Goal: Transaction & Acquisition: Obtain resource

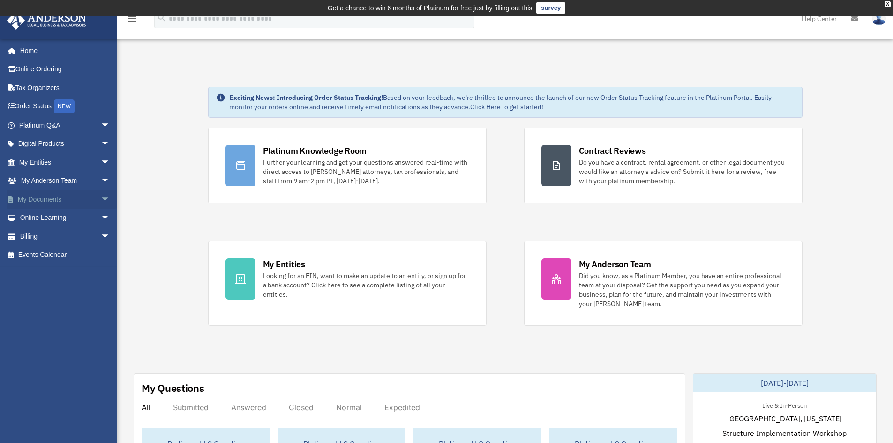
click at [101, 197] on span "arrow_drop_down" at bounding box center [110, 199] width 19 height 19
click at [45, 215] on link "Box" at bounding box center [68, 218] width 111 height 19
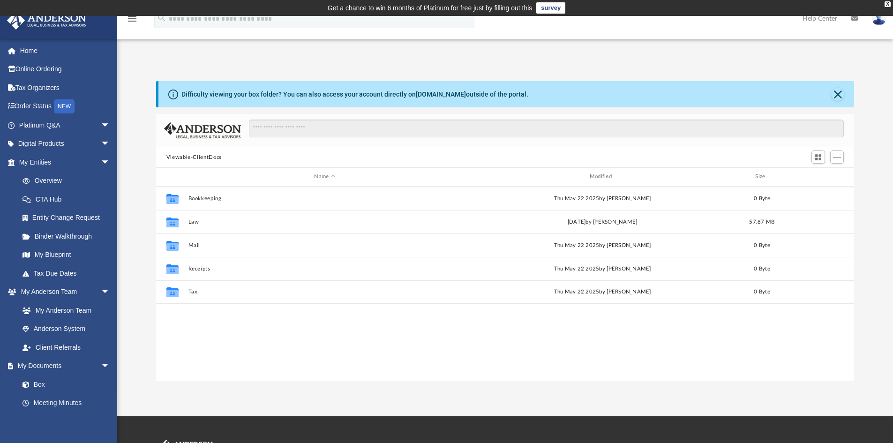
scroll to position [206, 691]
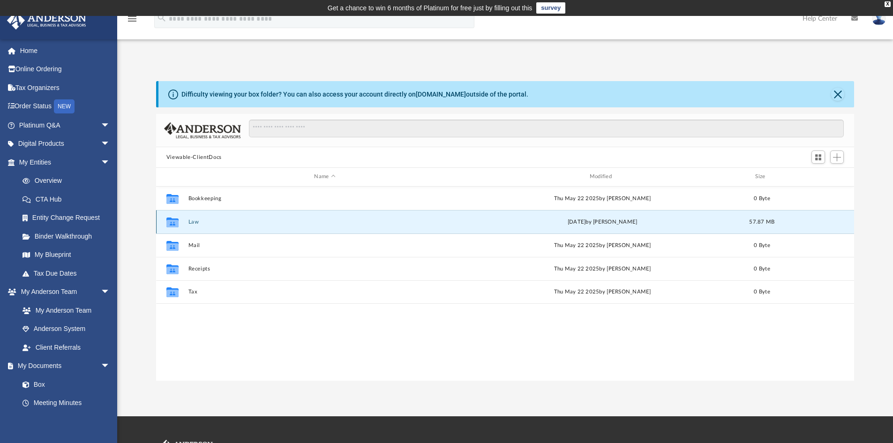
click at [190, 221] on button "Law" at bounding box center [324, 222] width 273 height 6
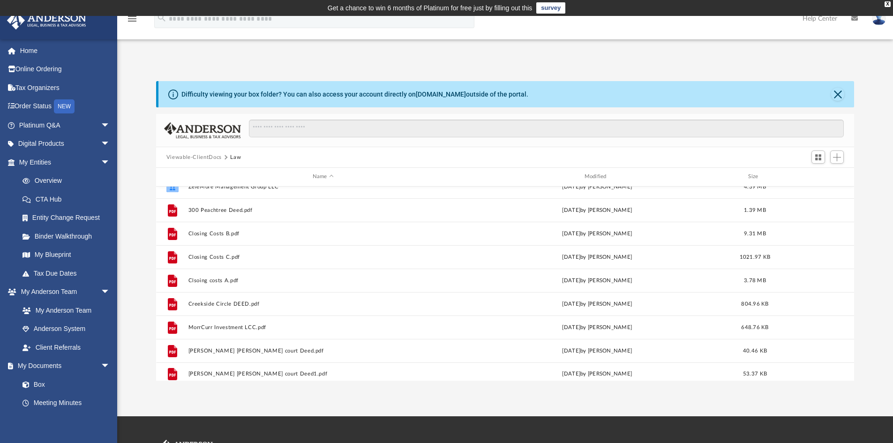
scroll to position [204, 0]
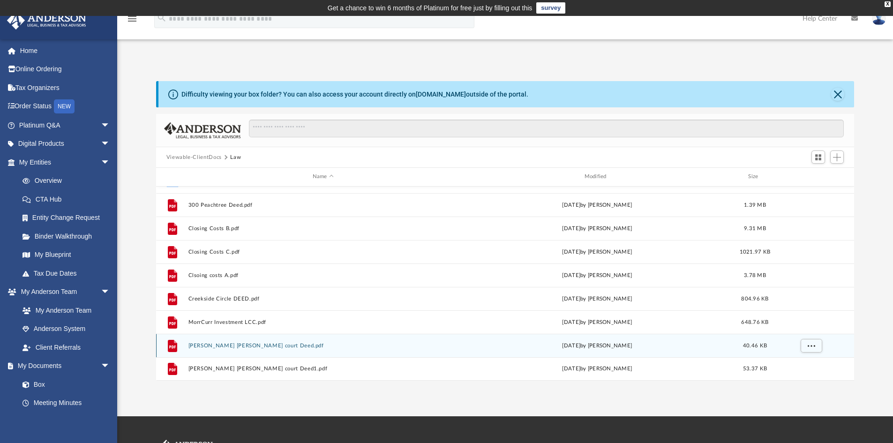
click at [590, 345] on div "[DATE] by [PERSON_NAME]" at bounding box center [597, 345] width 270 height 8
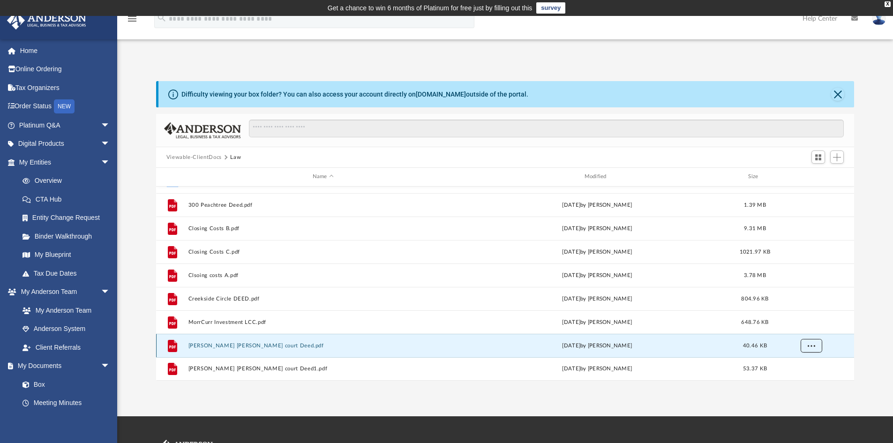
click at [809, 347] on span "More options" at bounding box center [811, 345] width 8 height 5
click at [801, 328] on li "Download" at bounding box center [802, 326] width 27 height 10
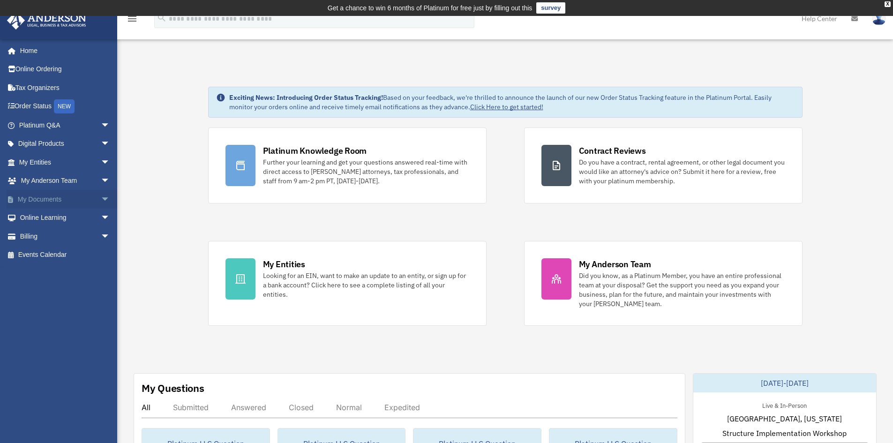
click at [101, 198] on span "arrow_drop_down" at bounding box center [110, 199] width 19 height 19
click at [49, 215] on link "Box" at bounding box center [68, 218] width 111 height 19
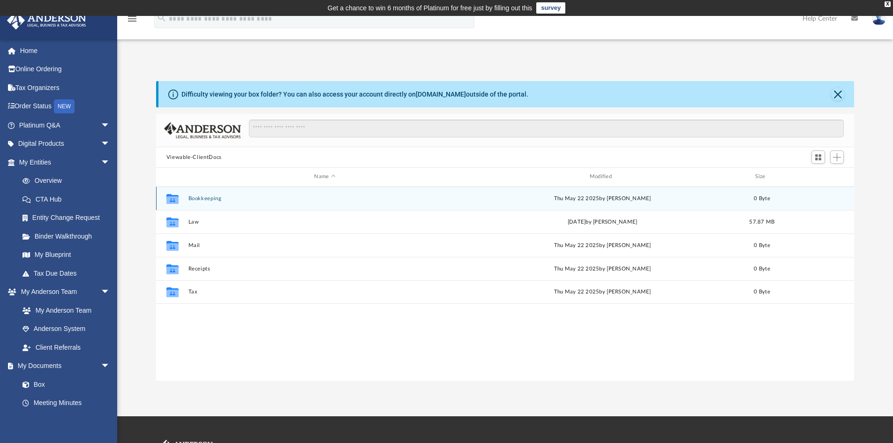
scroll to position [206, 691]
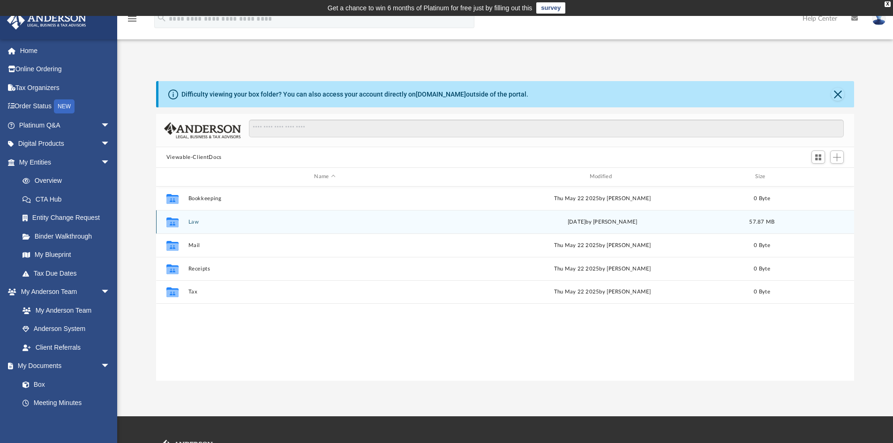
click at [196, 220] on button "Law" at bounding box center [324, 222] width 273 height 6
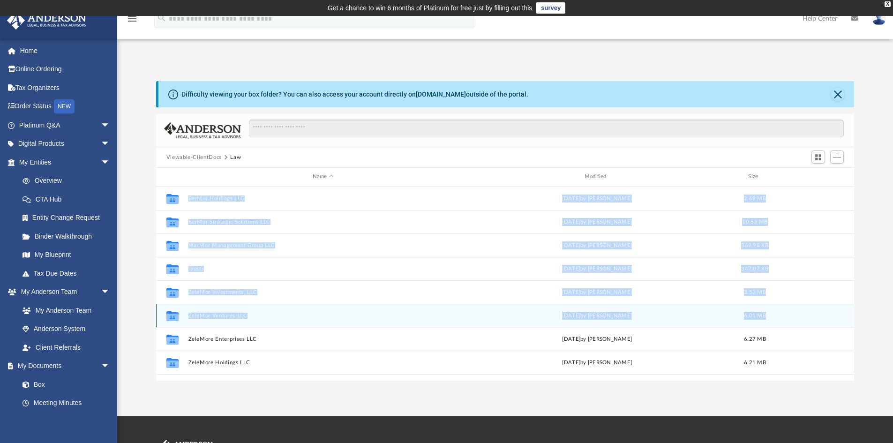
drag, startPoint x: 855, startPoint y: 271, endPoint x: 846, endPoint y: 323, distance: 52.3
click at [846, 323] on div "Difficulty viewing your box folder? You can also access your account directly o…" at bounding box center [505, 231] width 776 height 300
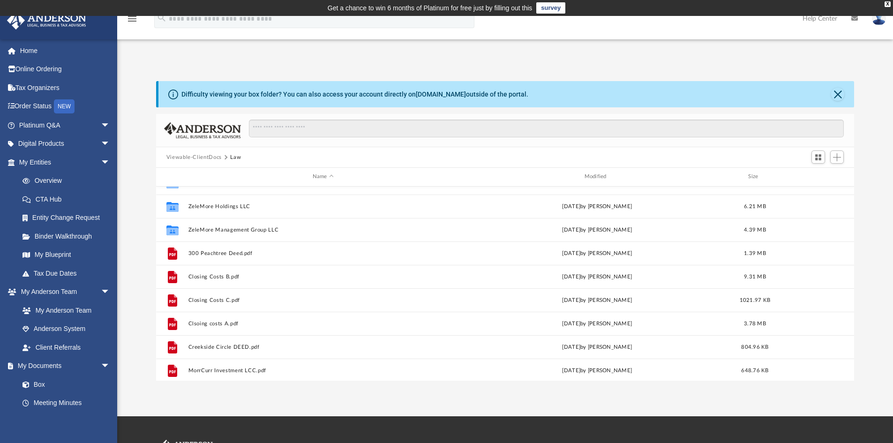
scroll to position [157, 0]
